Goal: Understand process/instructions: Learn how to perform a task or action

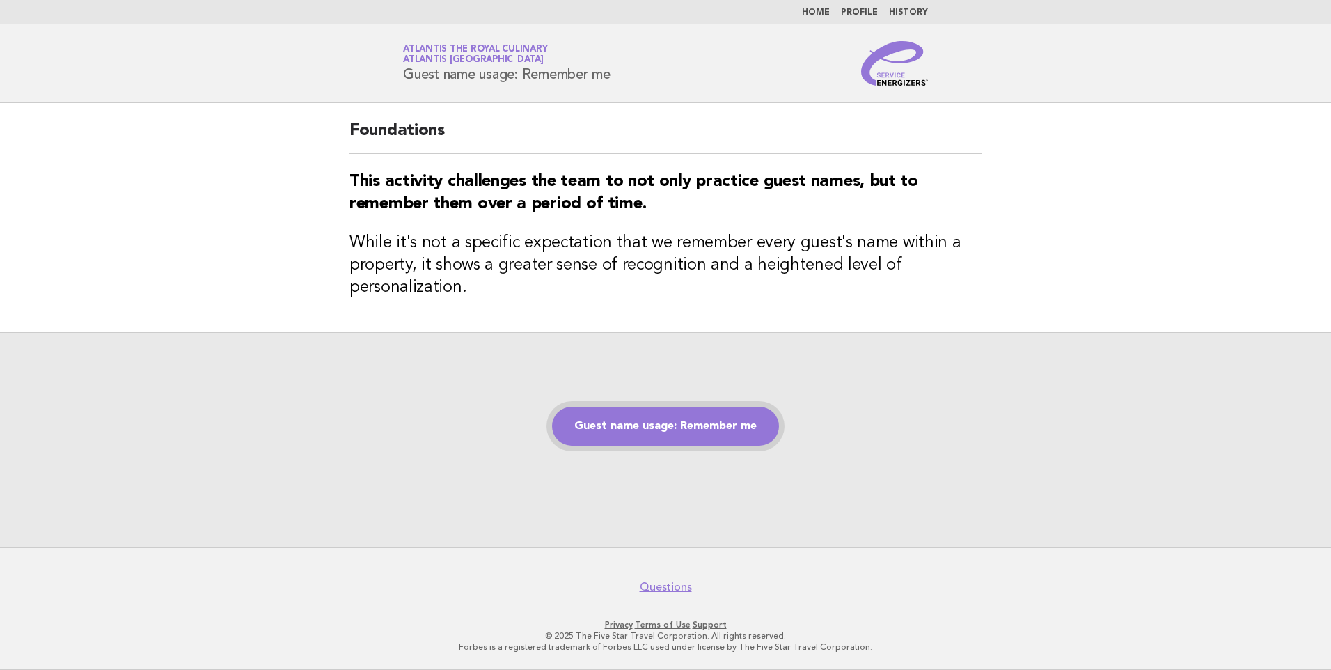
click at [600, 432] on link "Guest name usage: Remember me" at bounding box center [665, 426] width 227 height 39
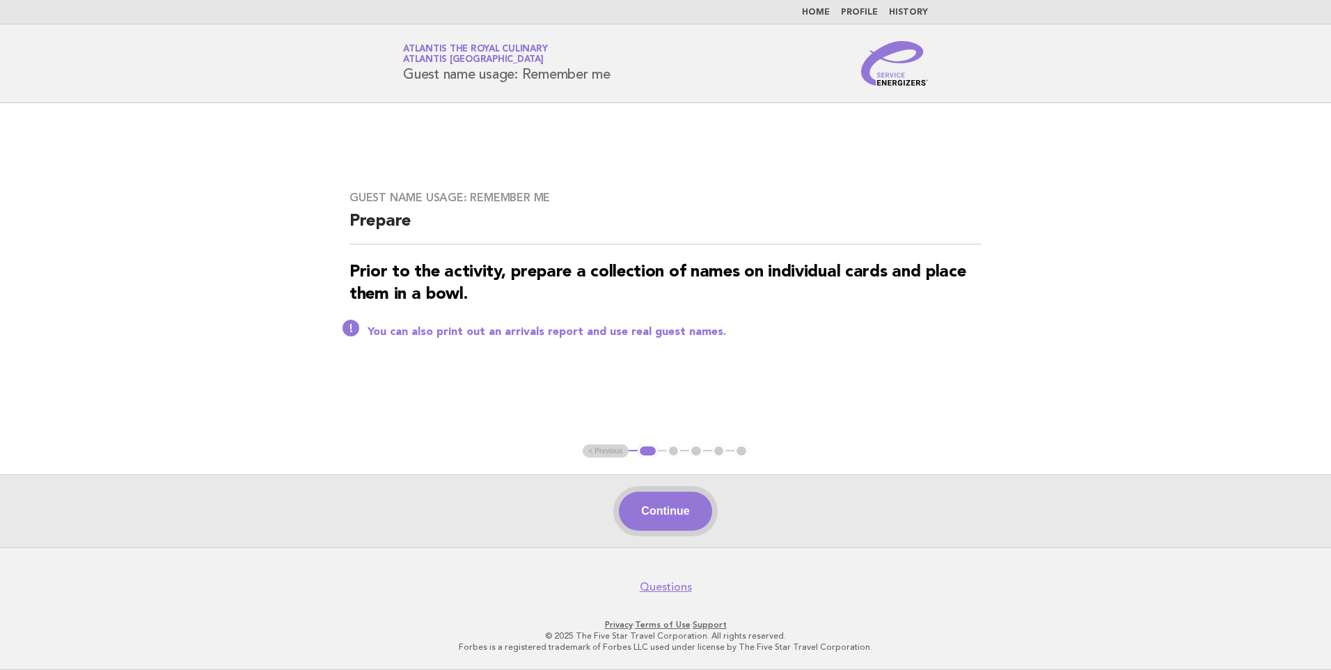
click at [705, 514] on button "Continue" at bounding box center [665, 511] width 93 height 39
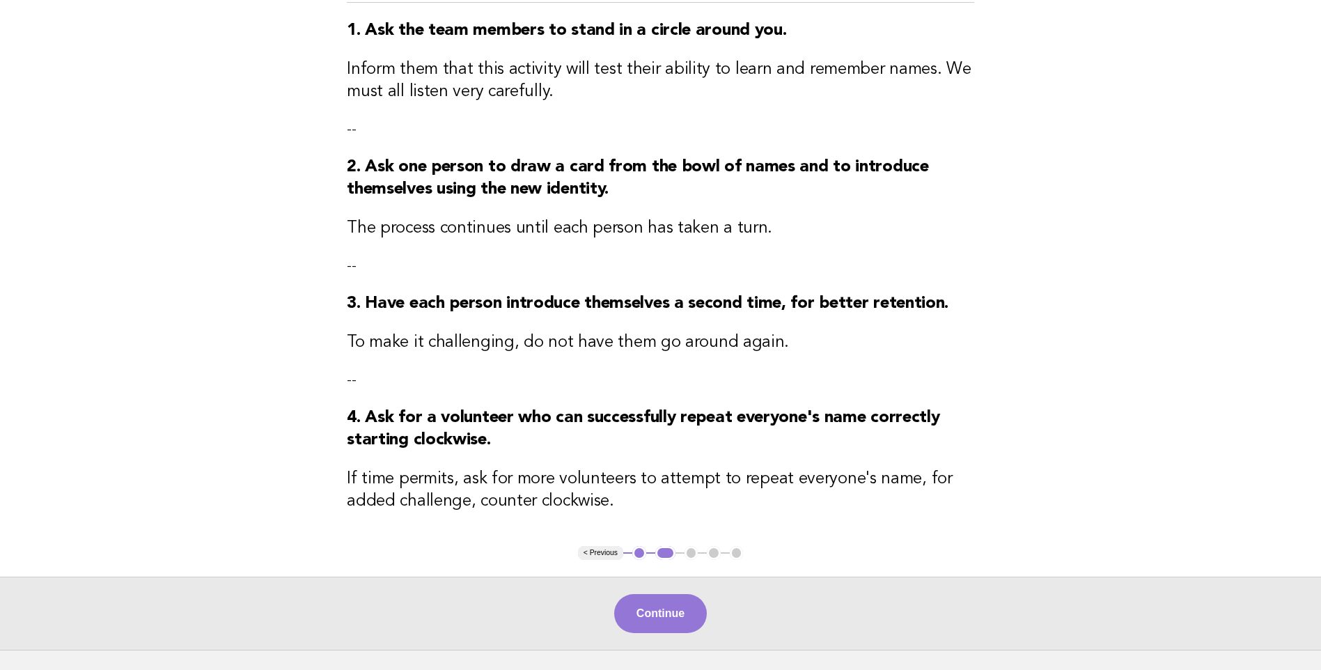
scroll to position [276, 0]
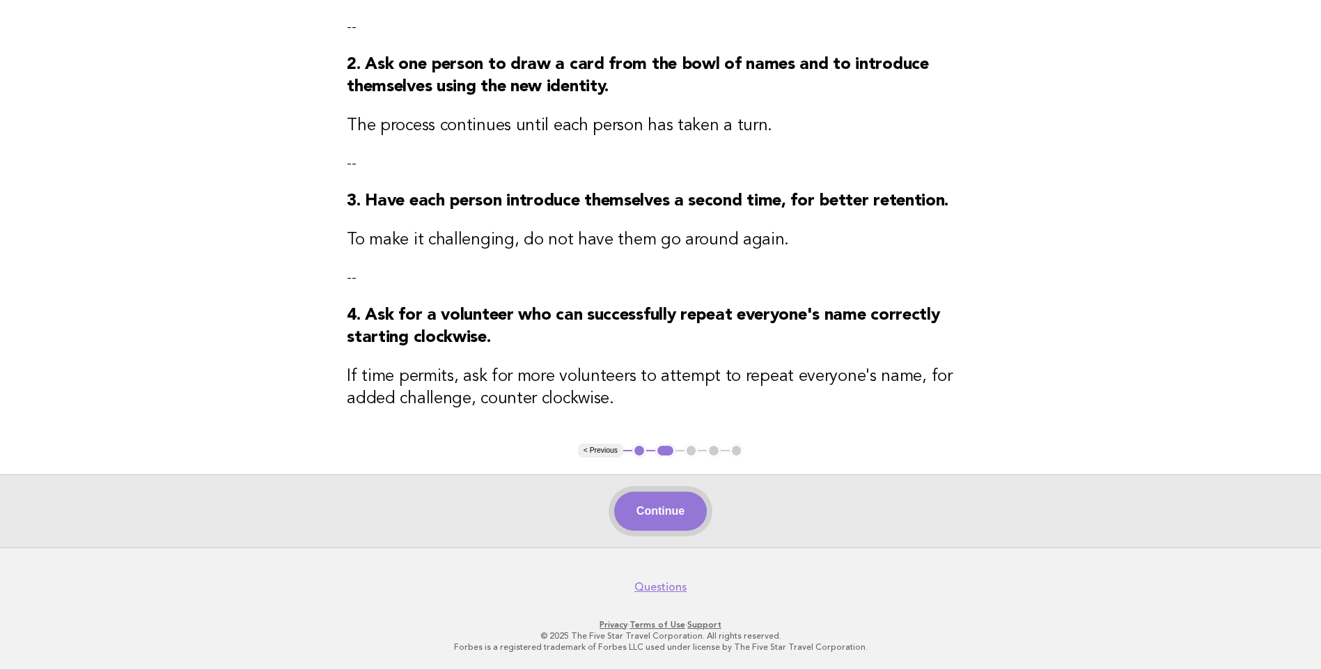
click at [660, 511] on button "Continue" at bounding box center [660, 511] width 93 height 39
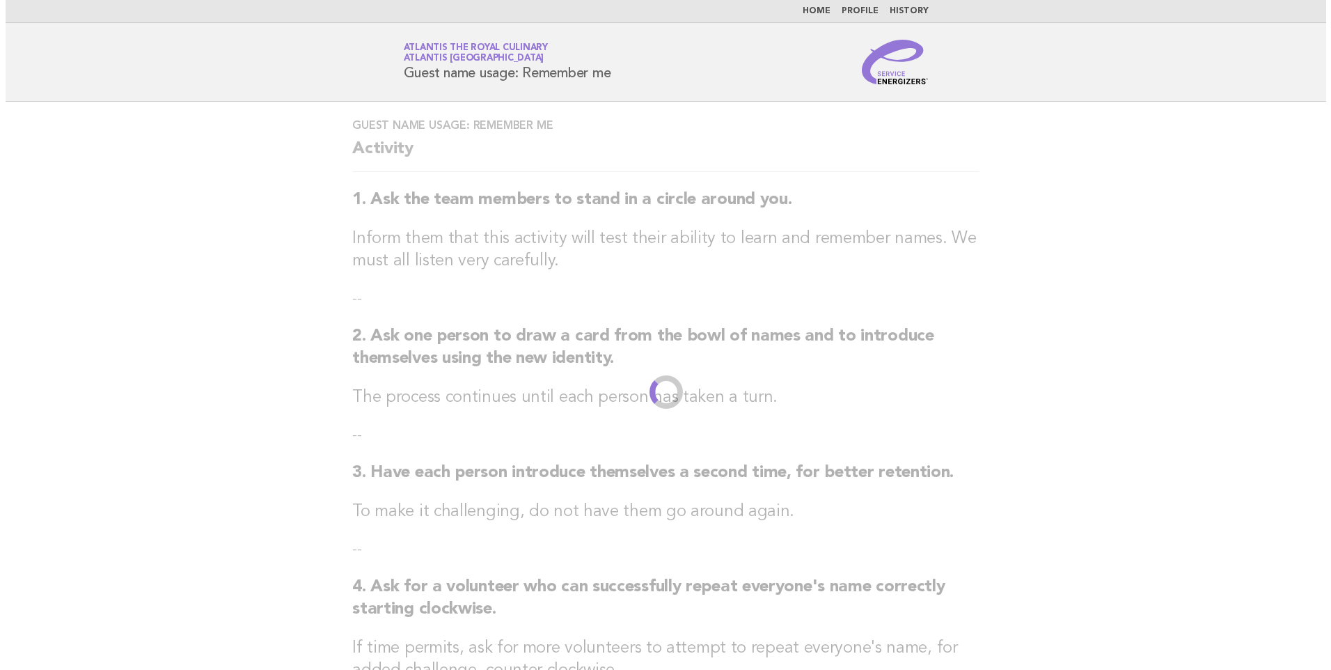
scroll to position [0, 0]
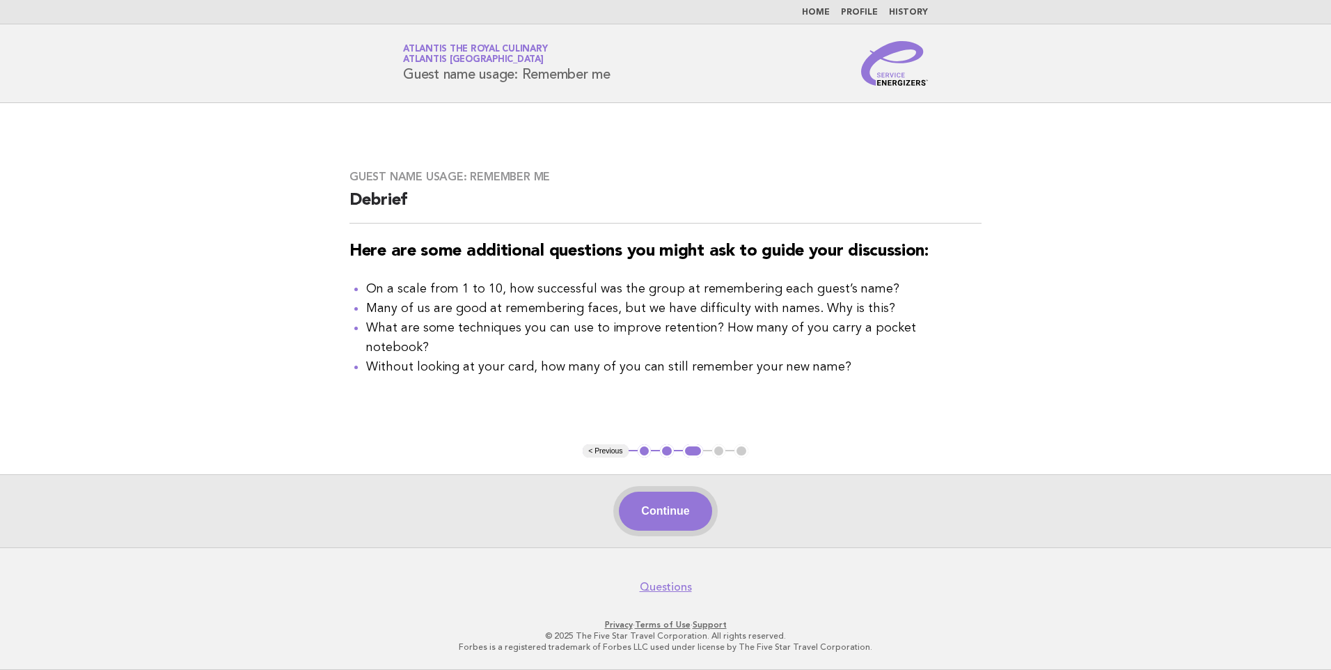
click at [668, 507] on button "Continue" at bounding box center [665, 511] width 93 height 39
